Goal: Information Seeking & Learning: Check status

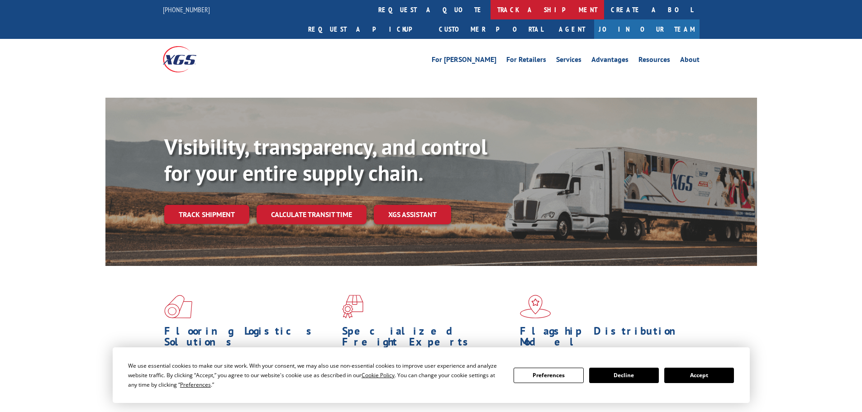
click at [491, 13] on link "track a shipment" at bounding box center [548, 9] width 114 height 19
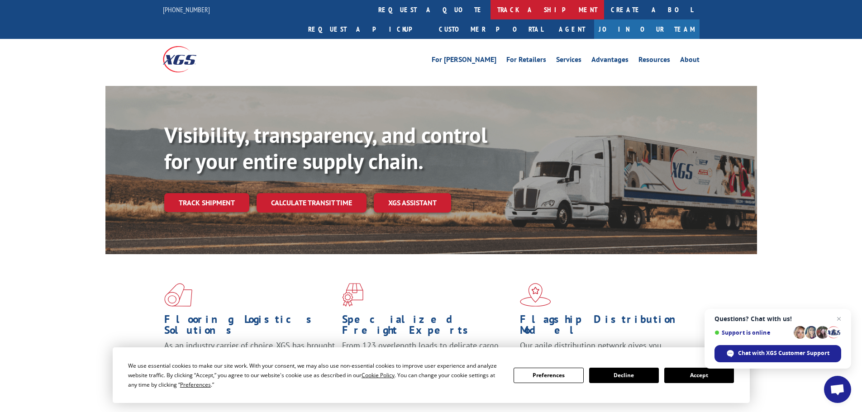
click at [491, 10] on link "track a shipment" at bounding box center [548, 9] width 114 height 19
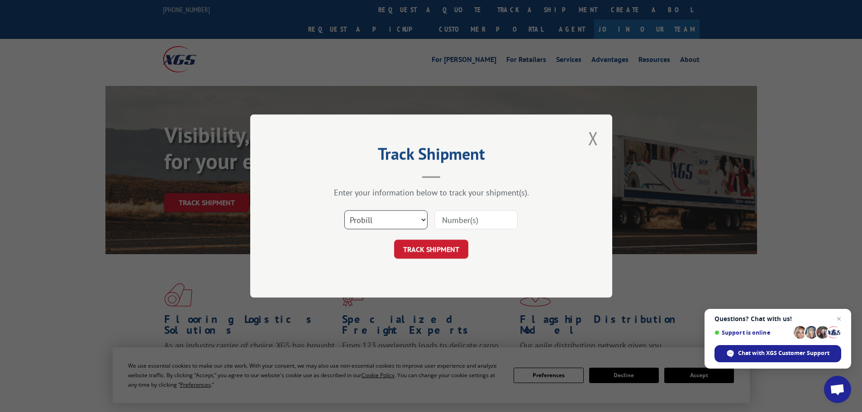
click at [382, 225] on select "Select category... Probill BOL PO" at bounding box center [385, 219] width 83 height 19
select select "po"
click at [344, 210] on select "Select category... Probill BOL PO" at bounding box center [385, 219] width 83 height 19
click at [454, 220] on input at bounding box center [475, 219] width 83 height 19
type input "40534940"
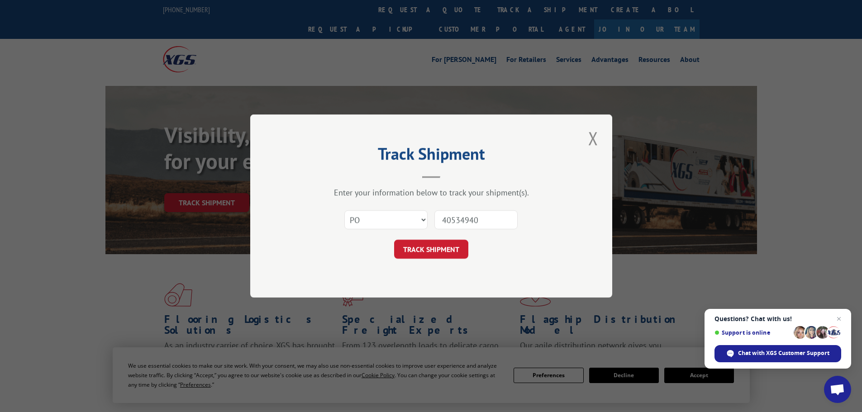
click at [421, 250] on button "TRACK SHIPMENT" at bounding box center [431, 249] width 74 height 19
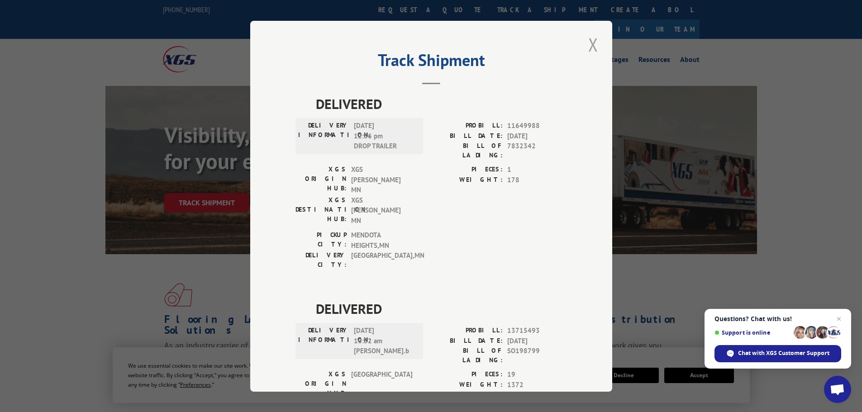
click at [591, 48] on button "Close modal" at bounding box center [593, 44] width 15 height 25
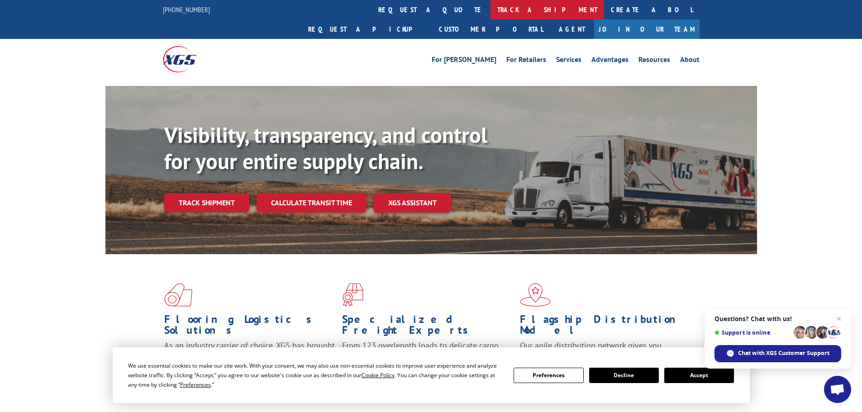
click at [491, 11] on link "track a shipment" at bounding box center [548, 9] width 114 height 19
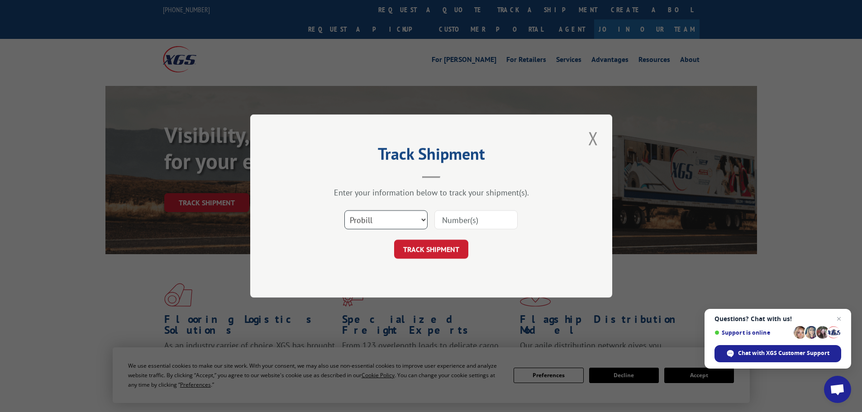
click at [400, 219] on select "Select category... Probill BOL PO" at bounding box center [385, 219] width 83 height 19
select select "po"
click at [344, 210] on select "Select category... Probill BOL PO" at bounding box center [385, 219] width 83 height 19
click at [448, 219] on input at bounding box center [475, 219] width 83 height 19
type input "40535044"
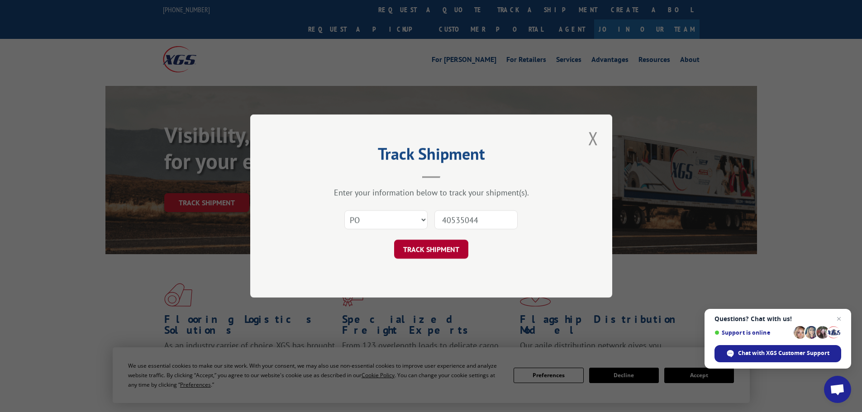
click at [439, 251] on button "TRACK SHIPMENT" at bounding box center [431, 249] width 74 height 19
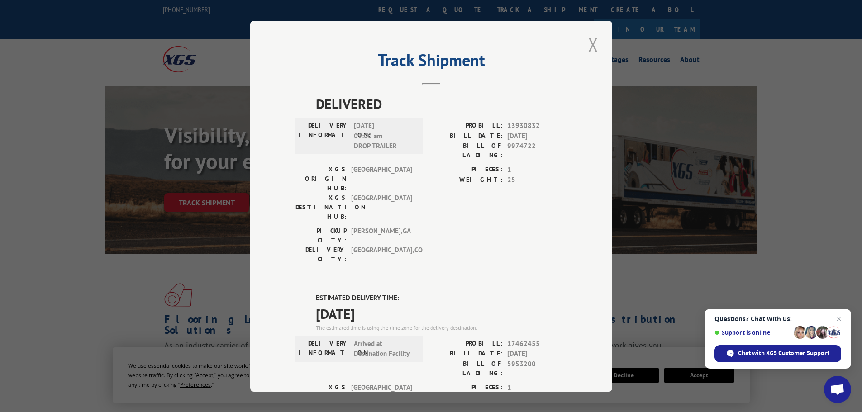
click at [593, 45] on button "Close modal" at bounding box center [593, 44] width 15 height 25
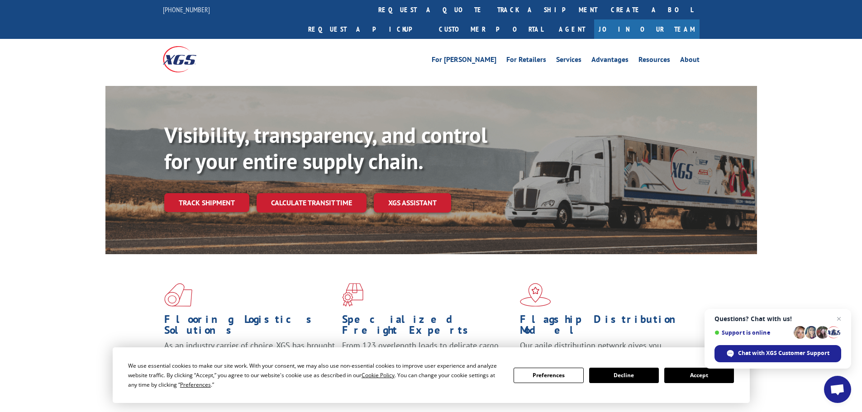
click at [491, 3] on link "track a shipment" at bounding box center [548, 9] width 114 height 19
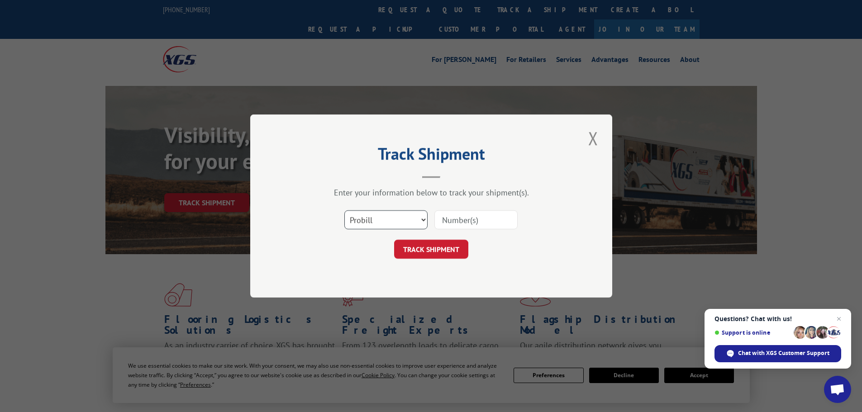
click at [396, 218] on select "Select category... Probill BOL PO" at bounding box center [385, 219] width 83 height 19
select select "po"
click at [344, 210] on select "Select category... Probill BOL PO" at bounding box center [385, 219] width 83 height 19
click at [455, 222] on input at bounding box center [475, 219] width 83 height 19
type input "40535116"
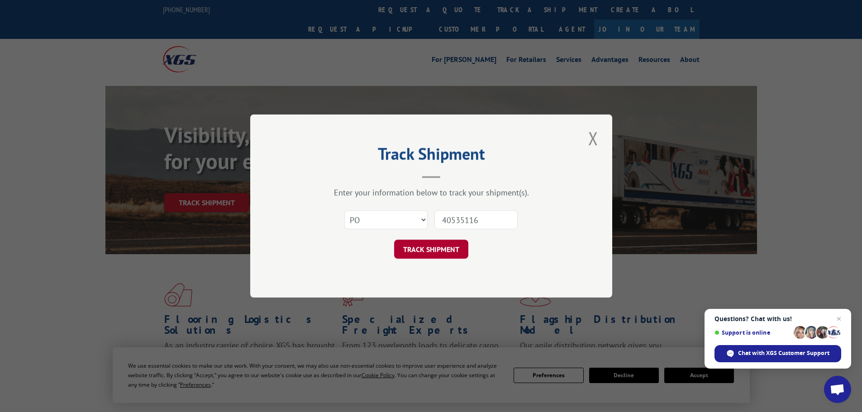
click at [447, 248] on button "TRACK SHIPMENT" at bounding box center [431, 249] width 74 height 19
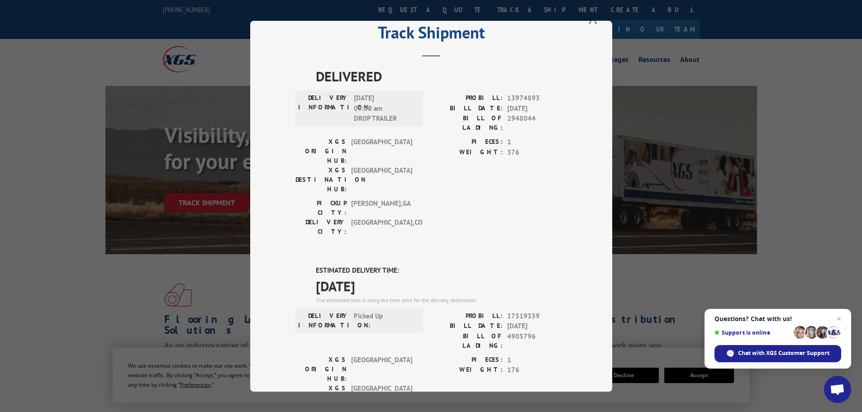
scroll to position [136, 0]
